Goal: Information Seeking & Learning: Learn about a topic

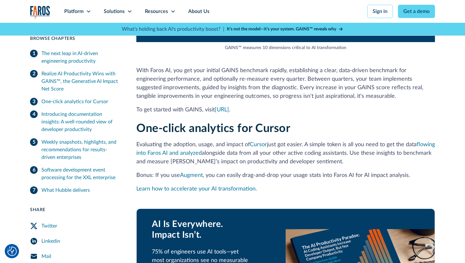
scroll to position [1098, 0]
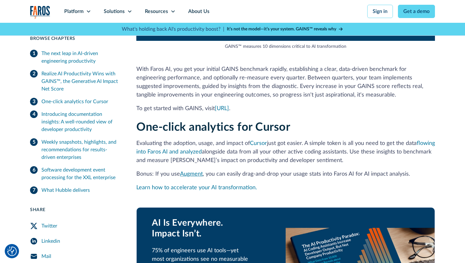
click at [190, 171] on link "Augment" at bounding box center [191, 174] width 23 height 6
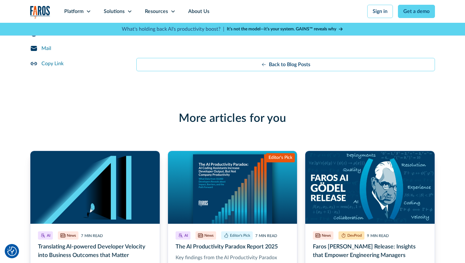
scroll to position [3347, 0]
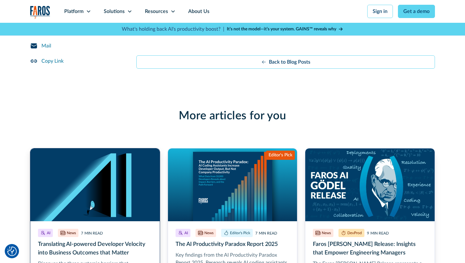
click at [87, 156] on link "More Blog Link" at bounding box center [95, 232] width 130 height 168
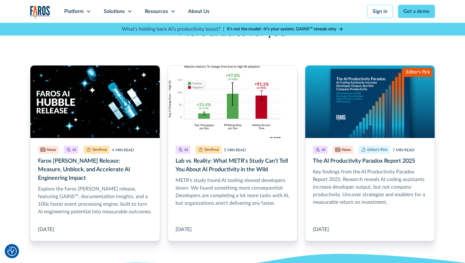
scroll to position [1206, 0]
